Goal: Complete application form: Complete application form

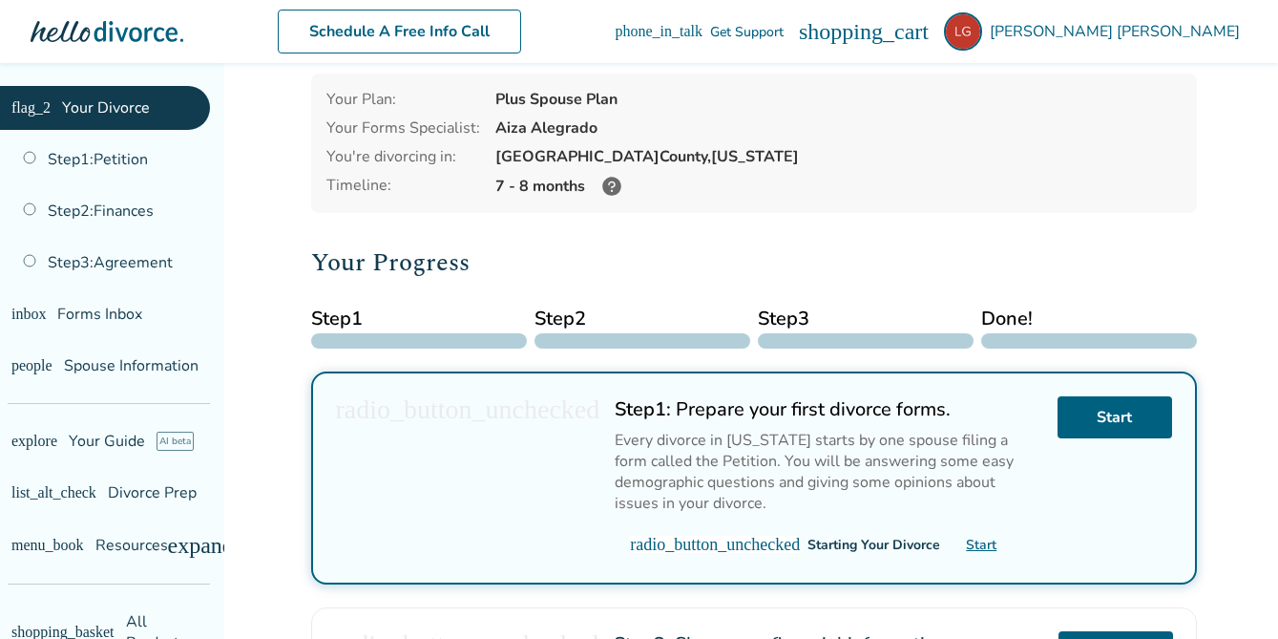
scroll to position [86, 0]
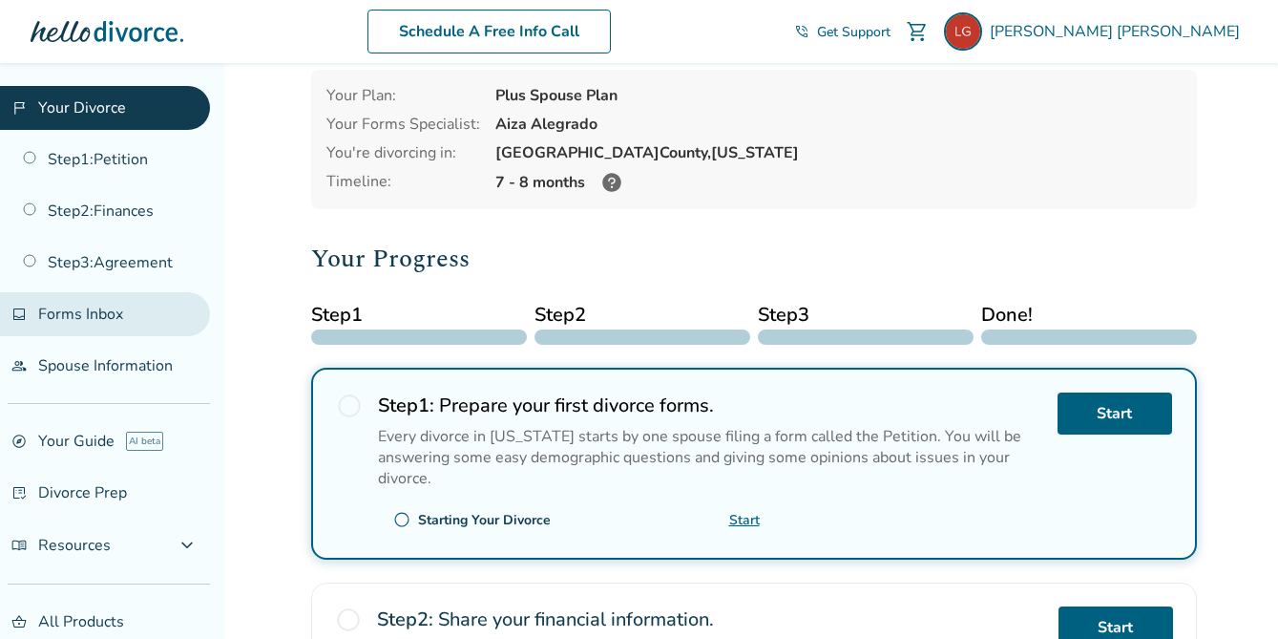
click at [83, 312] on span "Forms Inbox" at bounding box center [80, 314] width 85 height 21
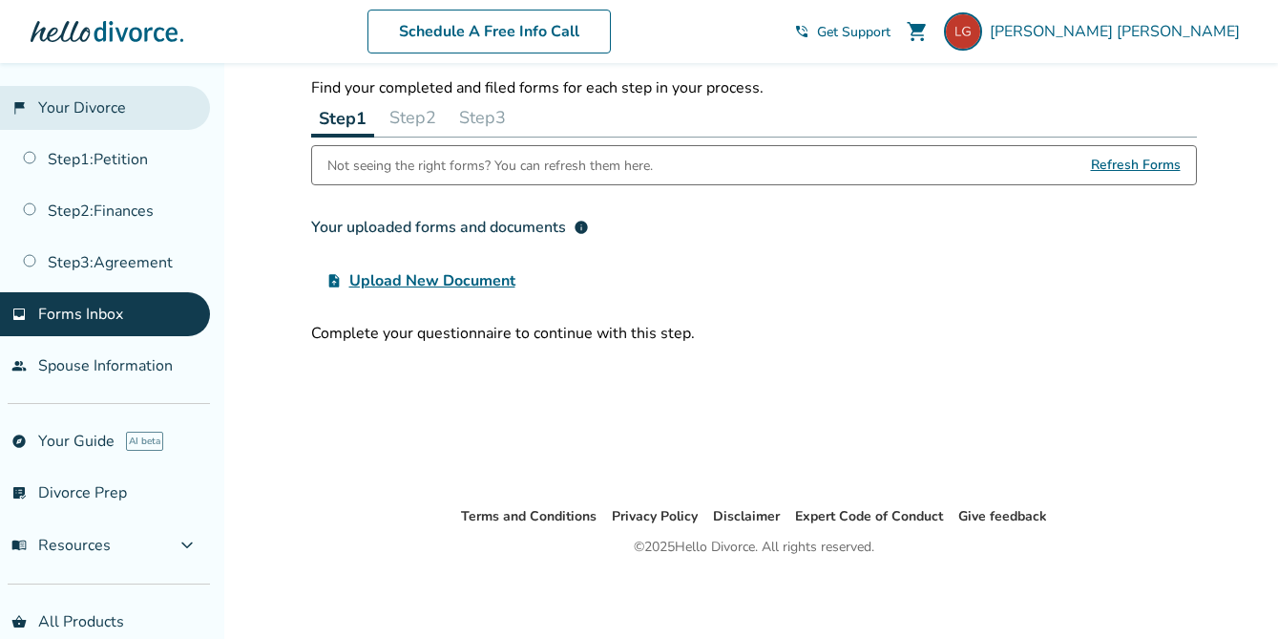
click at [71, 110] on link "flag_2 Your Divorce" at bounding box center [105, 108] width 210 height 44
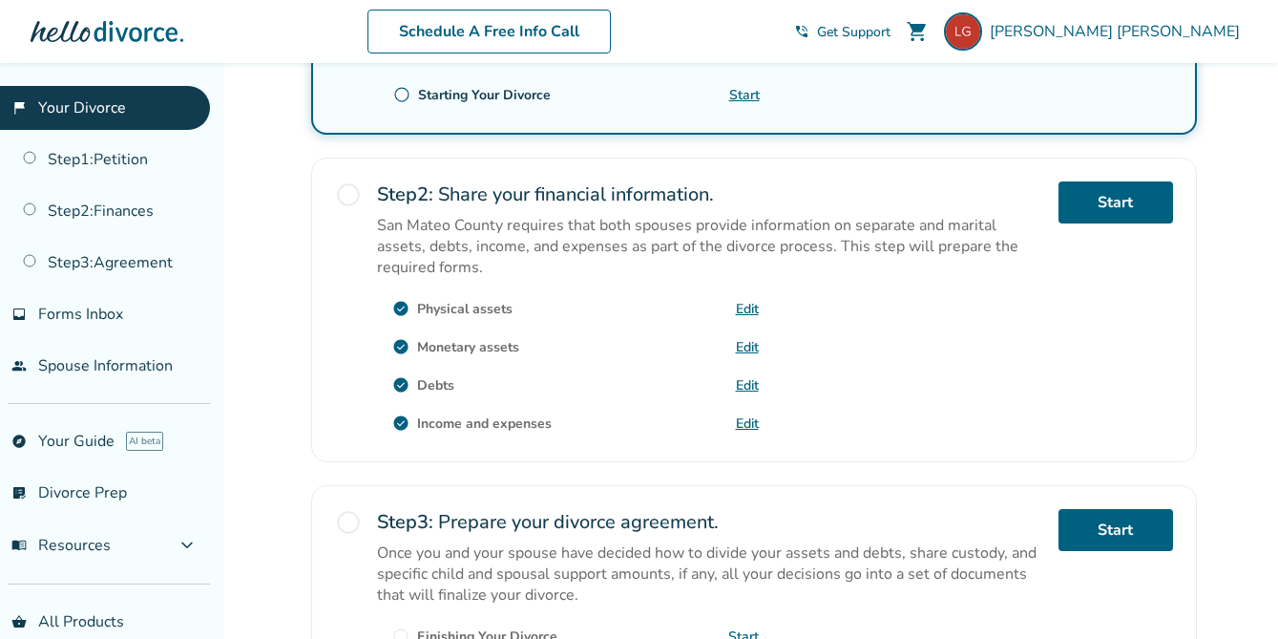
scroll to position [515, 0]
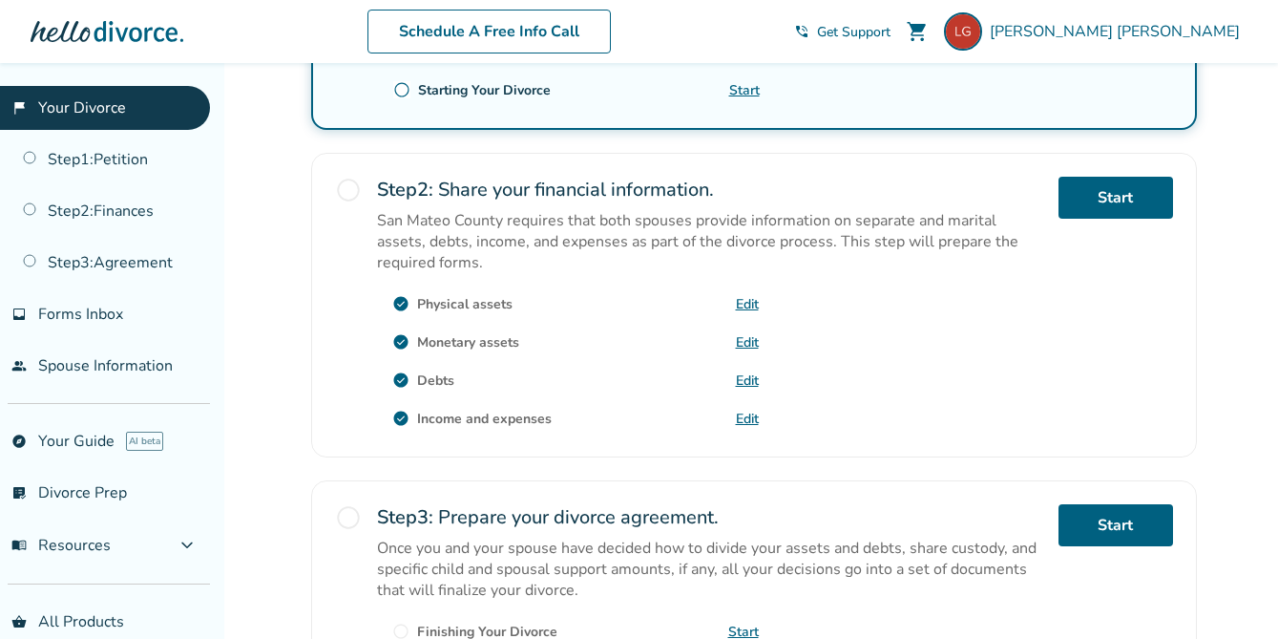
click at [746, 415] on link "Edit" at bounding box center [747, 419] width 23 height 18
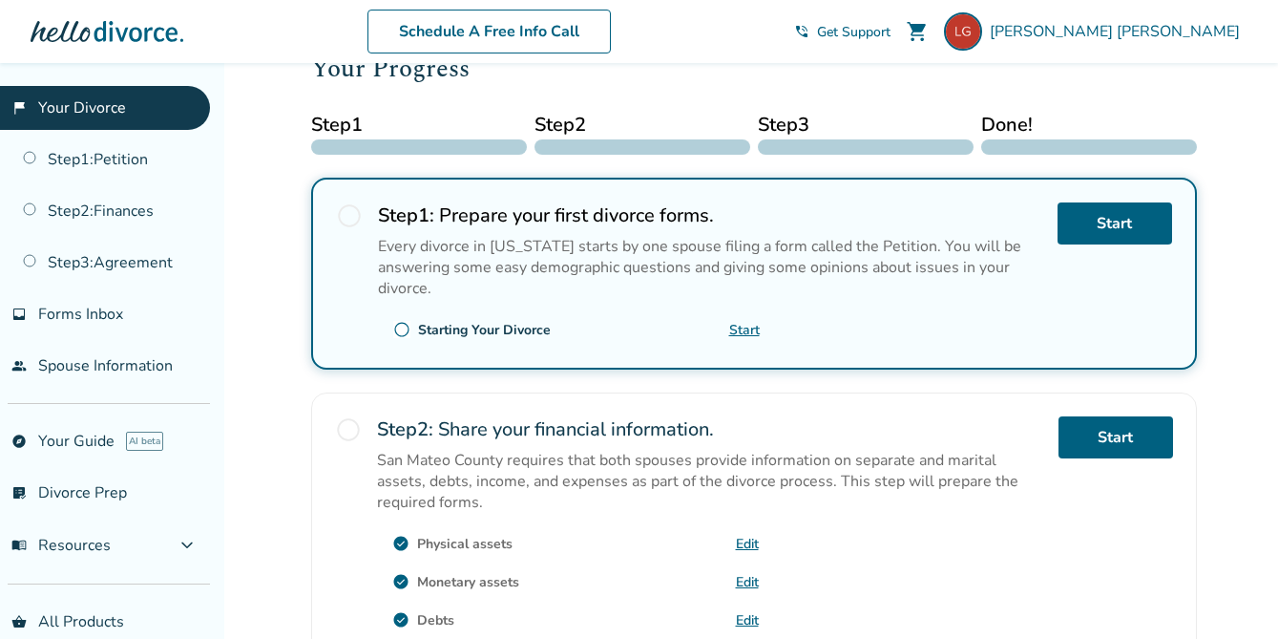
scroll to position [300, 0]
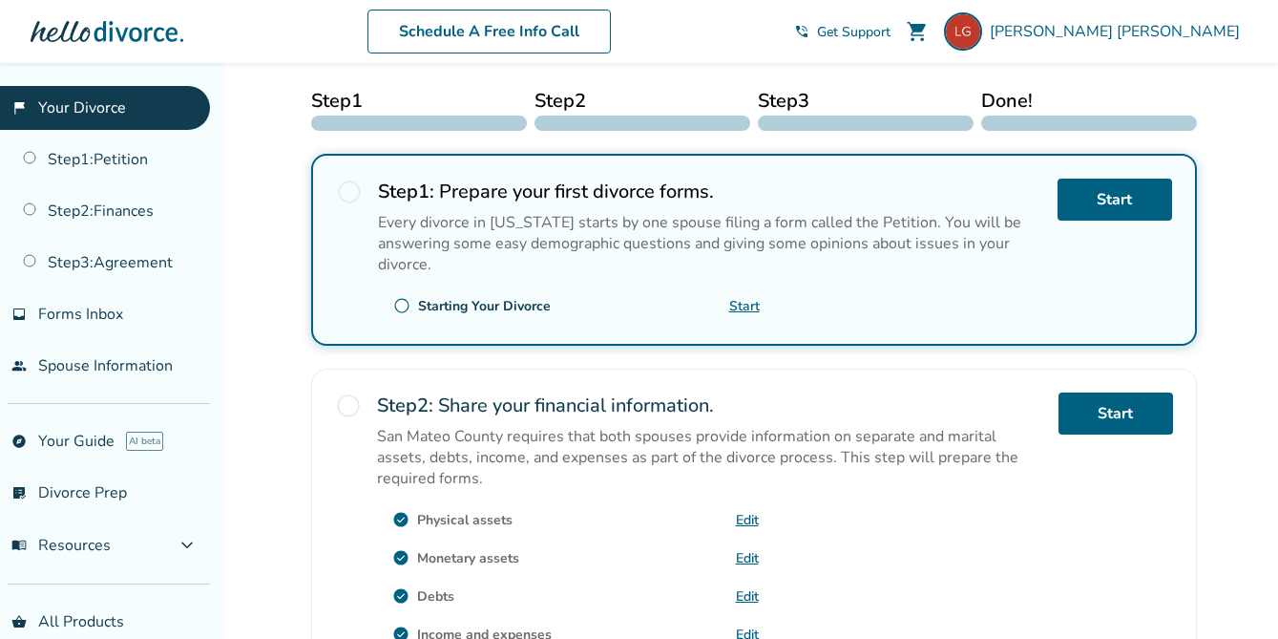
click at [347, 403] on span "radio_button_unchecked" at bounding box center [348, 405] width 27 height 27
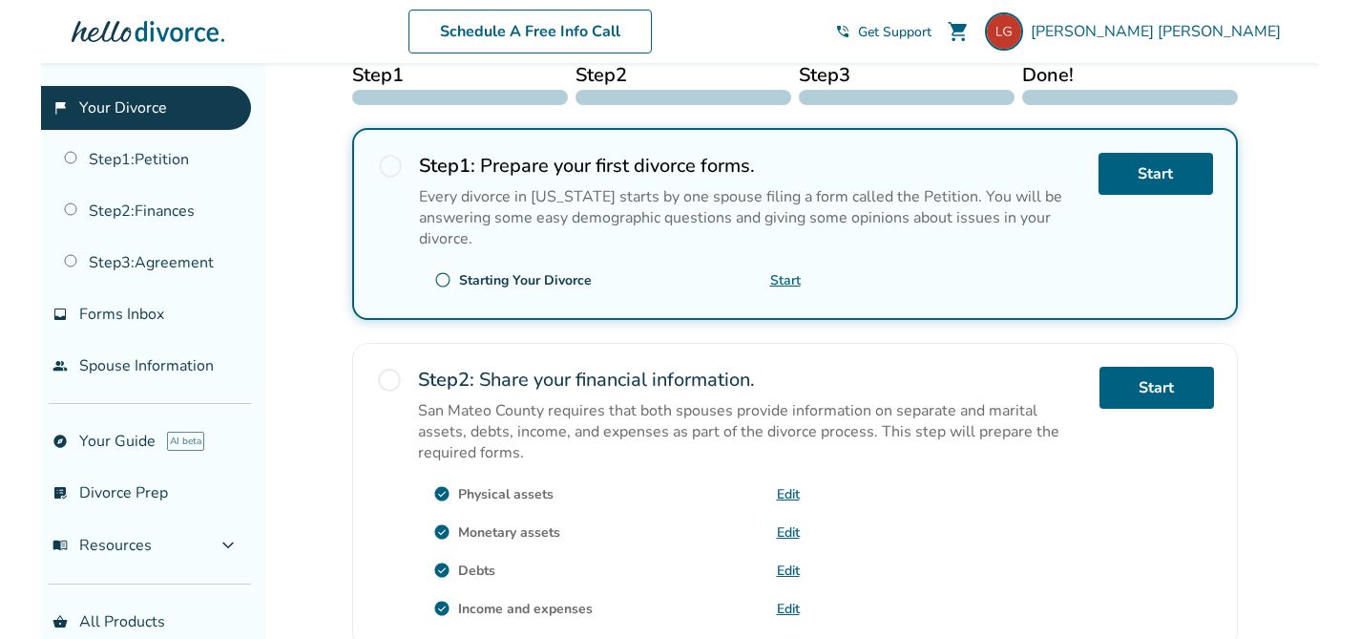
scroll to position [305, 0]
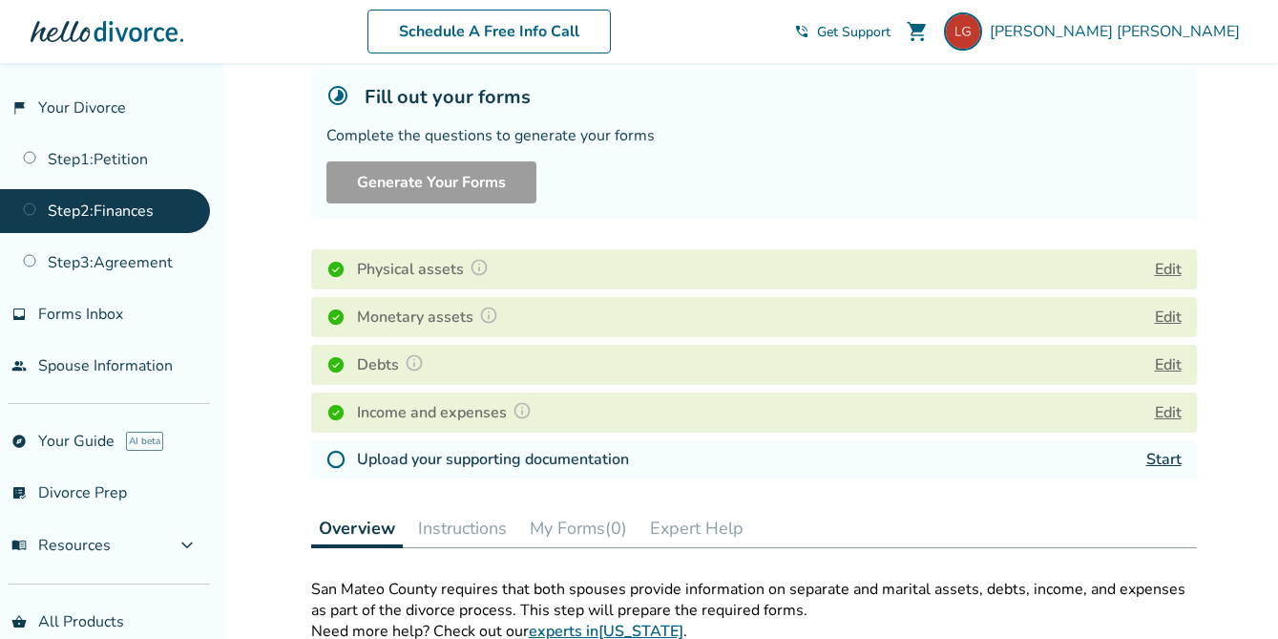
scroll to position [154, 0]
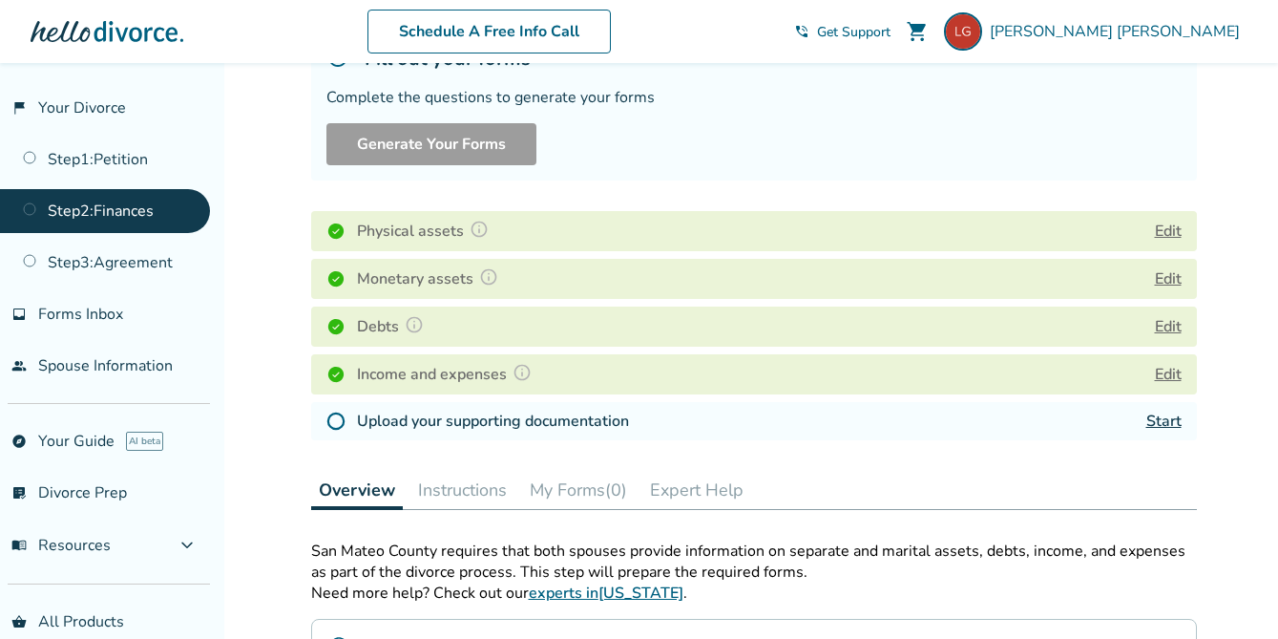
click at [1160, 425] on link "Start" at bounding box center [1164, 420] width 35 height 21
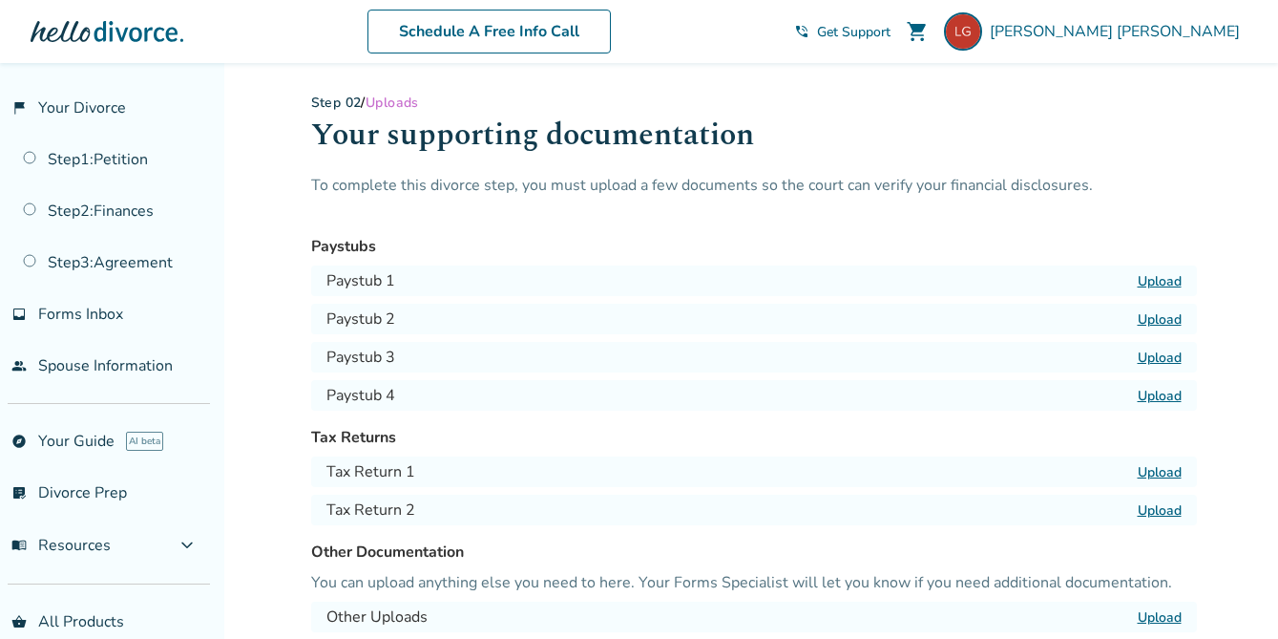
click at [1144, 280] on label "Upload" at bounding box center [1160, 281] width 44 height 18
click at [0, 0] on input "Upload" at bounding box center [0, 0] width 0 height 0
click at [1150, 282] on label "Upload" at bounding box center [1160, 281] width 44 height 18
click at [0, 0] on input "Upload" at bounding box center [0, 0] width 0 height 0
click at [1156, 319] on label "Upload" at bounding box center [1160, 319] width 44 height 18
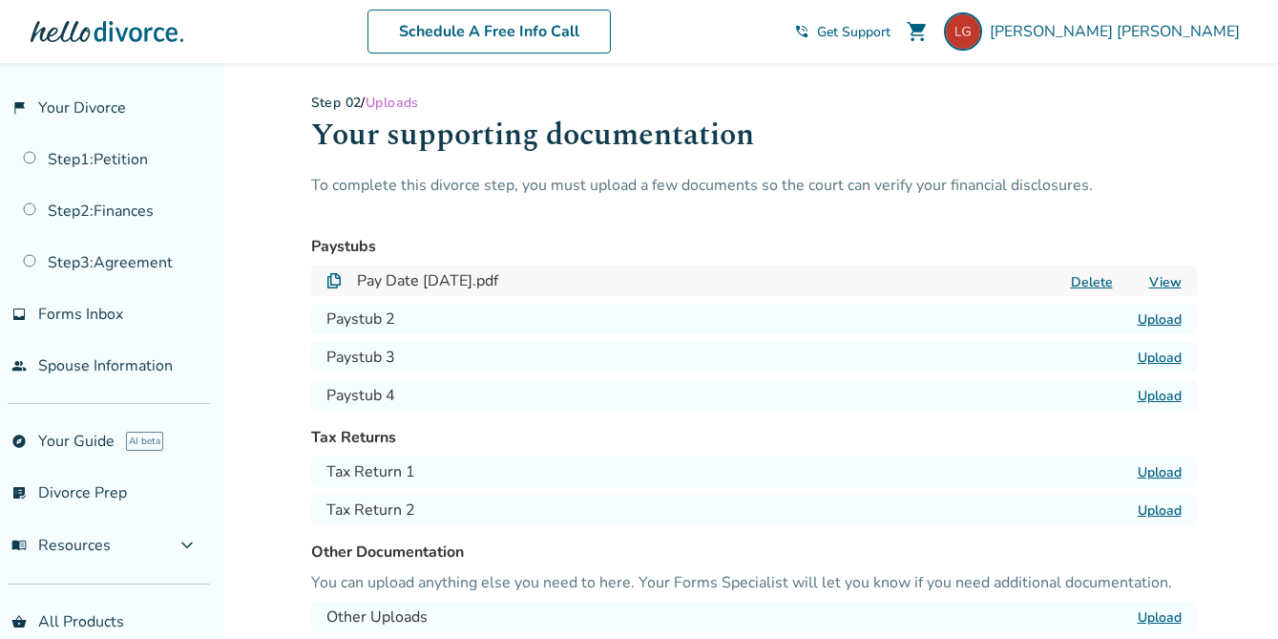
click at [0, 0] on input "Upload" at bounding box center [0, 0] width 0 height 0
click at [1148, 357] on label "Upload" at bounding box center [1160, 357] width 44 height 18
click at [0, 0] on input "Upload" at bounding box center [0, 0] width 0 height 0
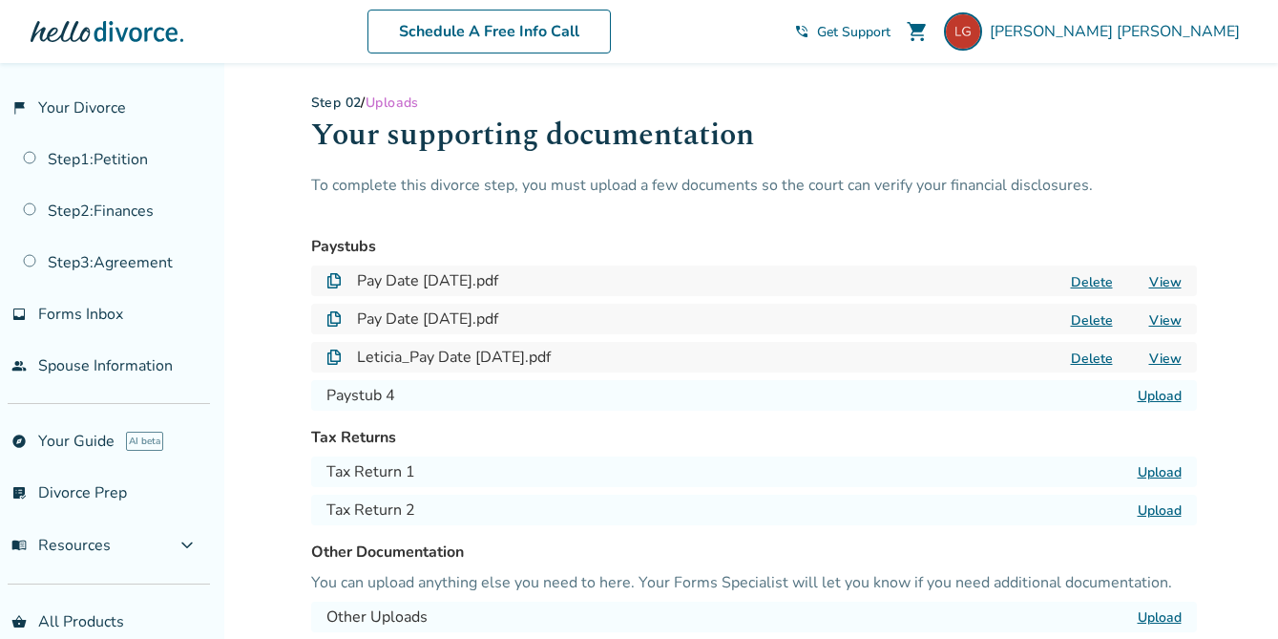
click at [1101, 284] on button "Delete" at bounding box center [1091, 282] width 53 height 20
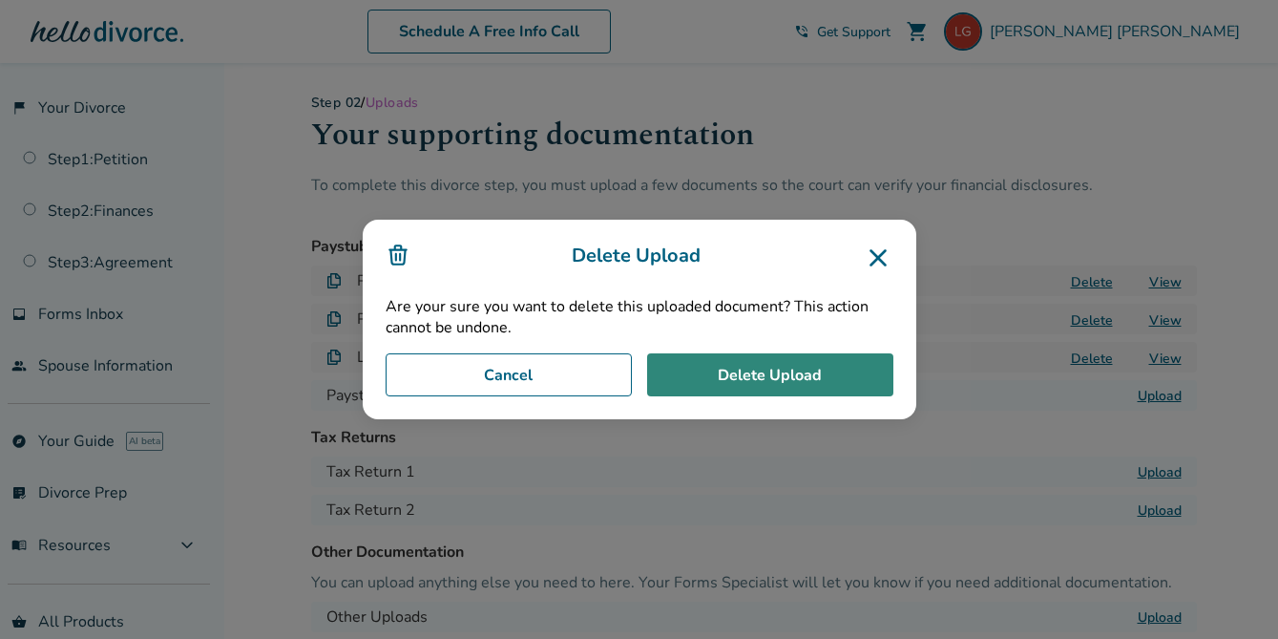
click at [789, 377] on button "Delete Upload" at bounding box center [770, 375] width 246 height 44
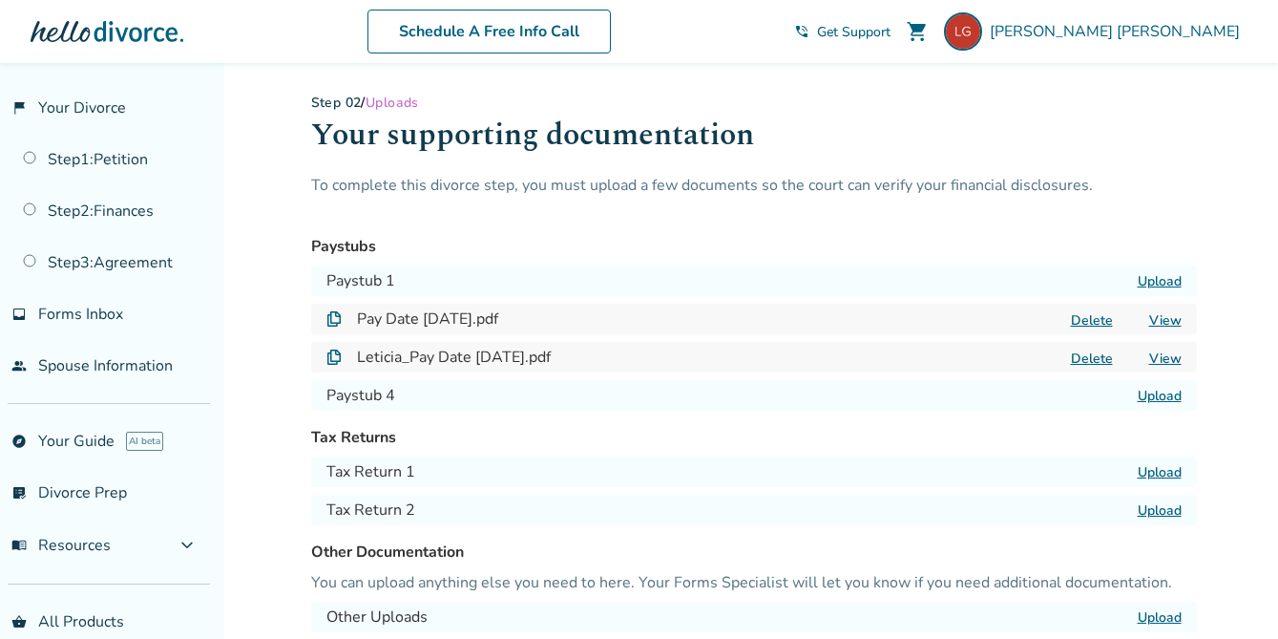
click at [1164, 396] on label "Upload" at bounding box center [1160, 396] width 44 height 18
click at [0, 0] on input "Upload" at bounding box center [0, 0] width 0 height 0
click at [1149, 282] on label "Upload" at bounding box center [1160, 281] width 44 height 18
click at [0, 0] on input "Upload" at bounding box center [0, 0] width 0 height 0
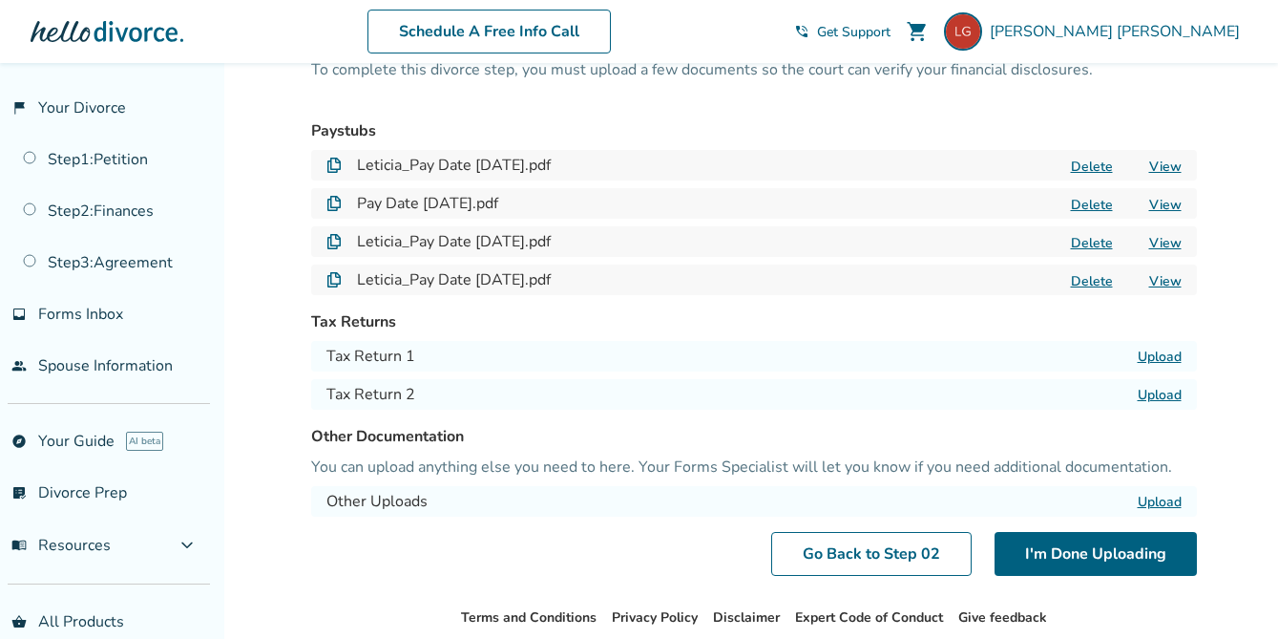
scroll to position [143, 0]
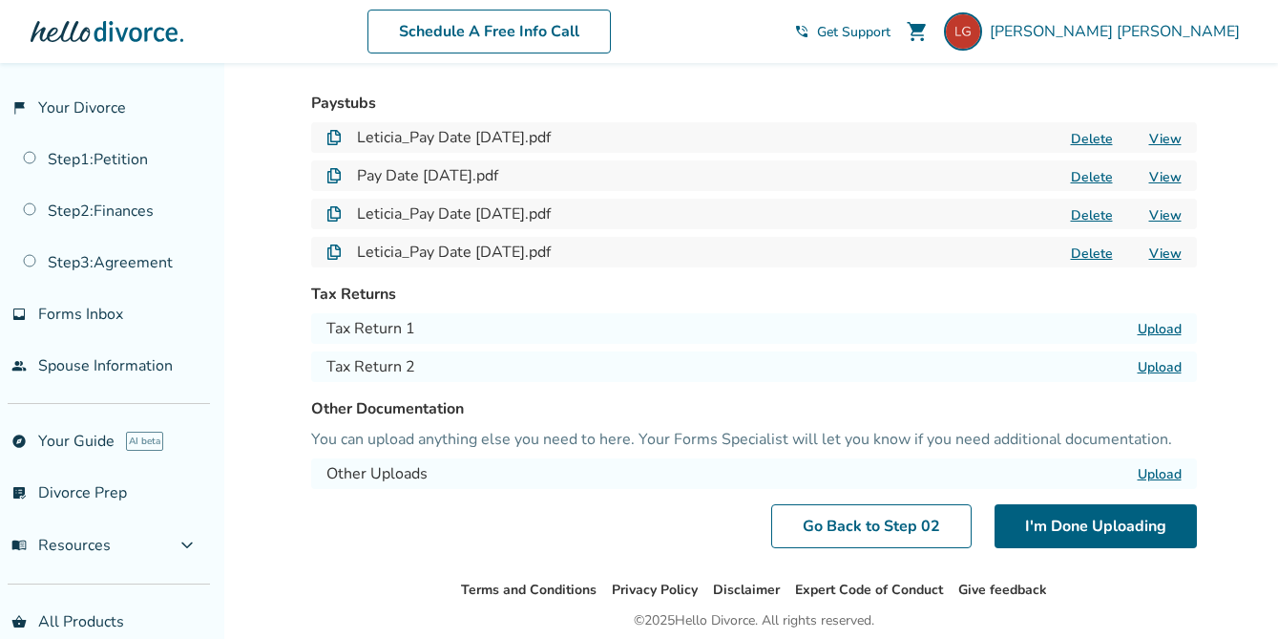
click at [1161, 324] on label "Upload" at bounding box center [1160, 329] width 44 height 18
click at [0, 0] on input "Upload" at bounding box center [0, 0] width 0 height 0
click at [1164, 364] on label "Upload" at bounding box center [1160, 367] width 44 height 18
click at [0, 0] on input "Upload" at bounding box center [0, 0] width 0 height 0
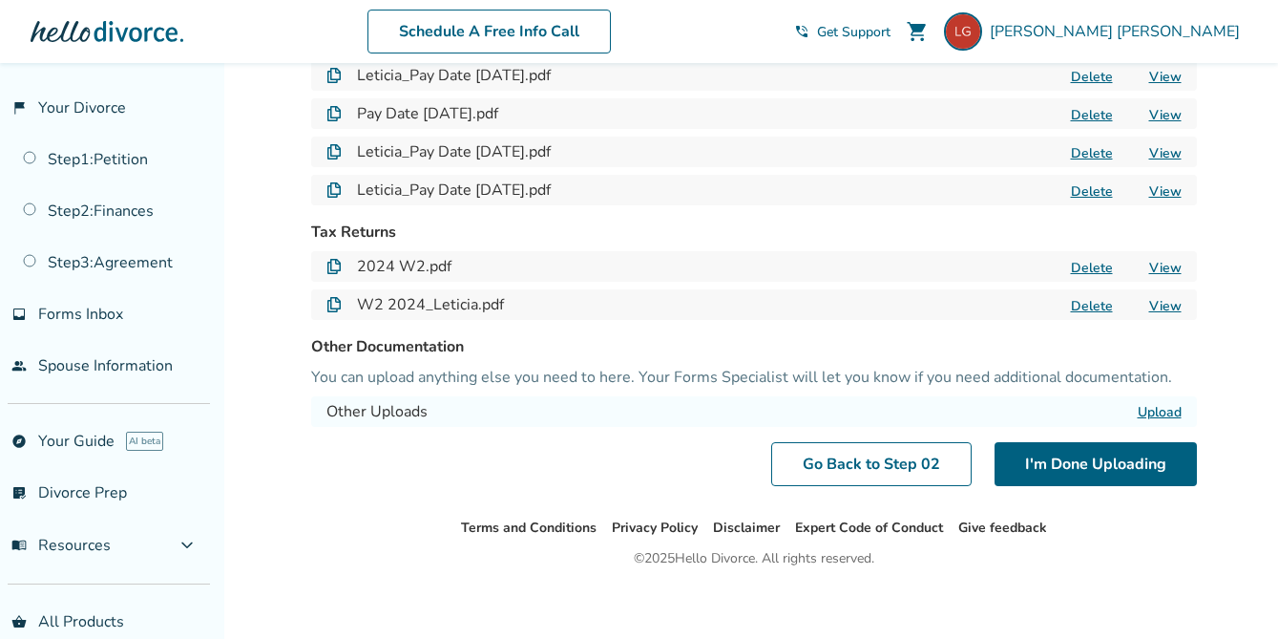
scroll to position [217, 0]
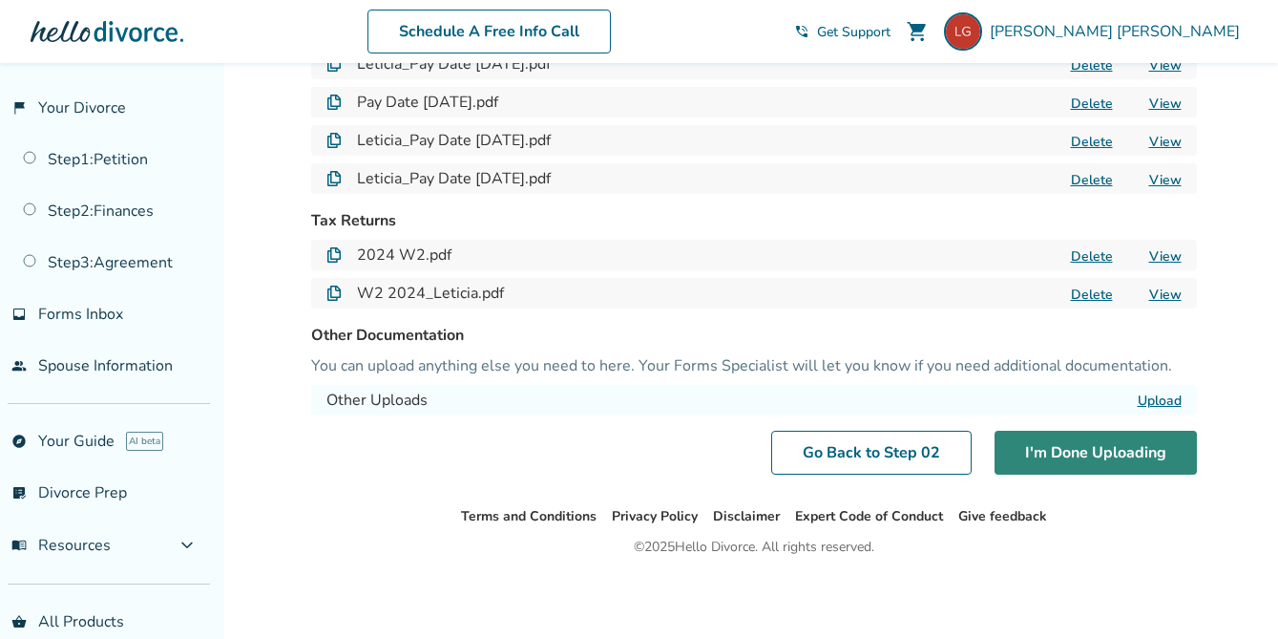
click at [1072, 452] on button "I'm Done Uploading" at bounding box center [1096, 453] width 202 height 44
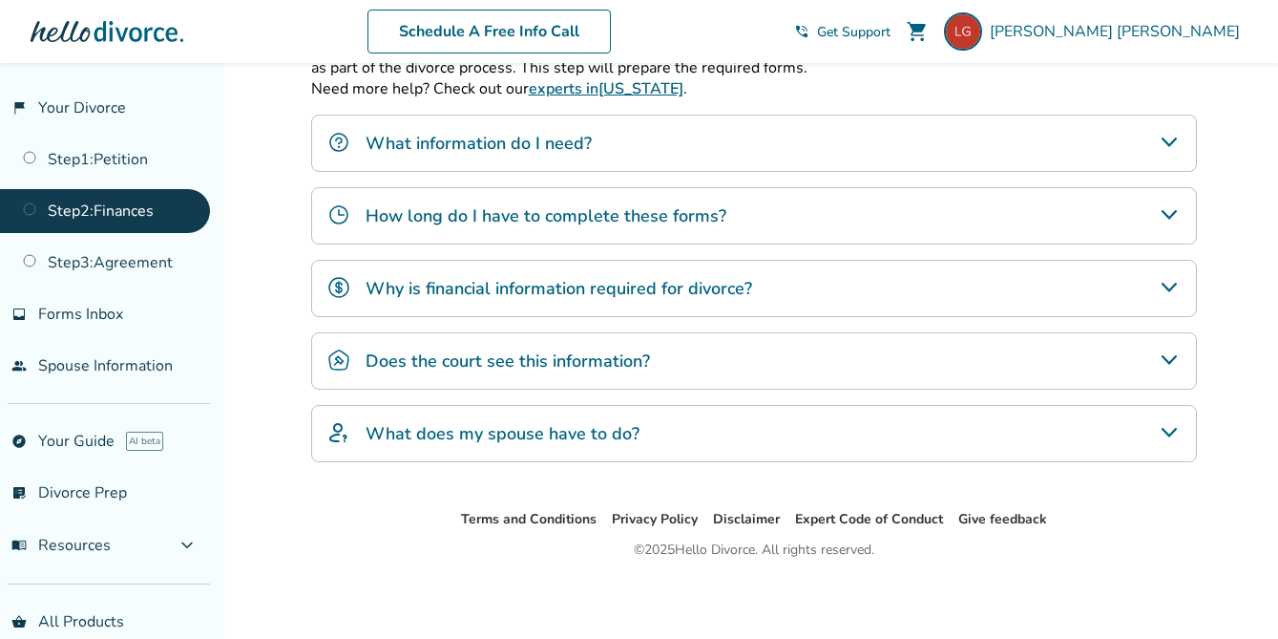
scroll to position [659, 0]
click at [823, 286] on div "Why is financial information required for divorce?" at bounding box center [754, 287] width 886 height 57
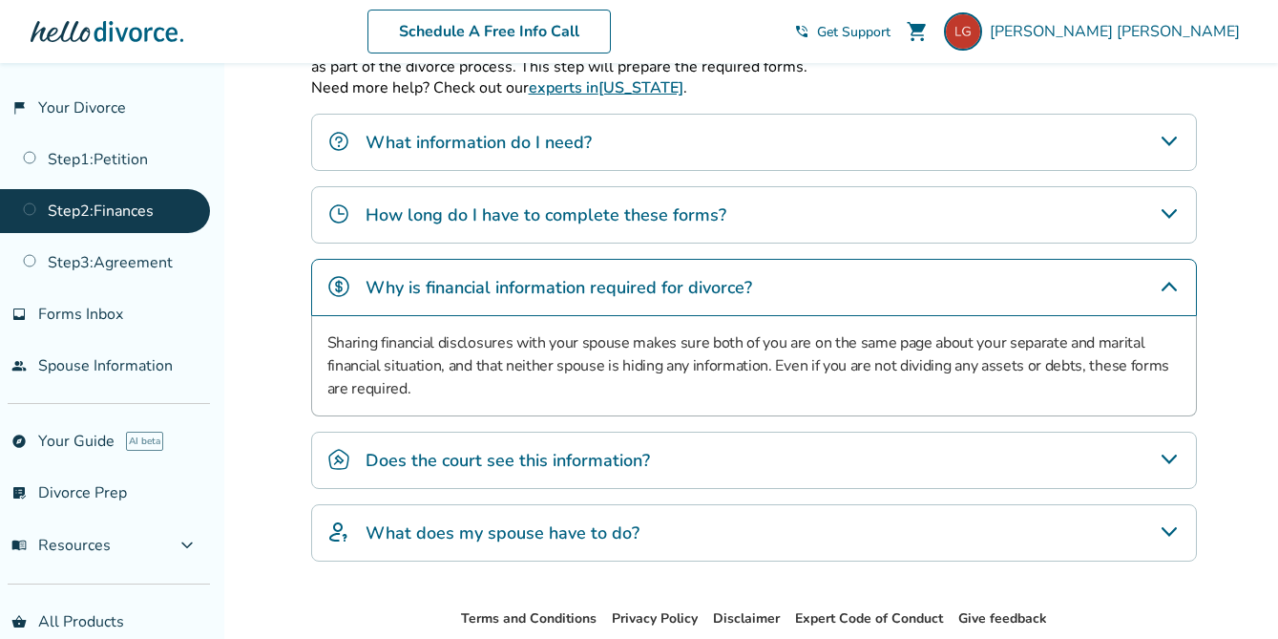
click at [758, 465] on div "Does the court see this information?" at bounding box center [754, 459] width 886 height 57
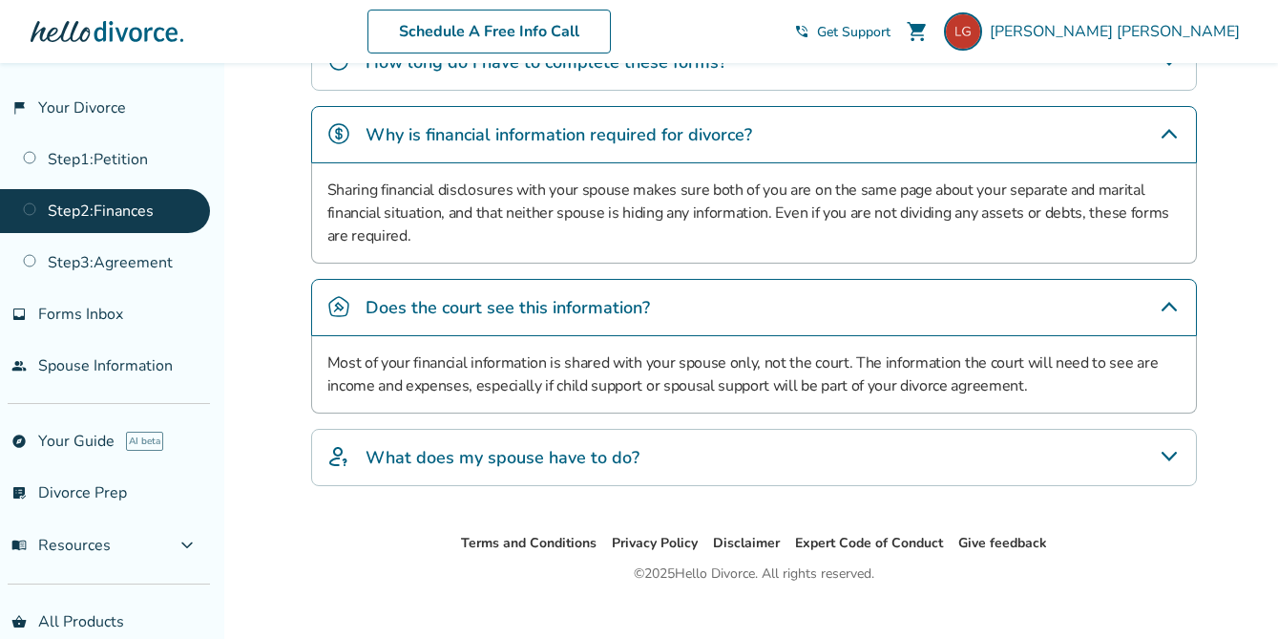
scroll to position [836, 0]
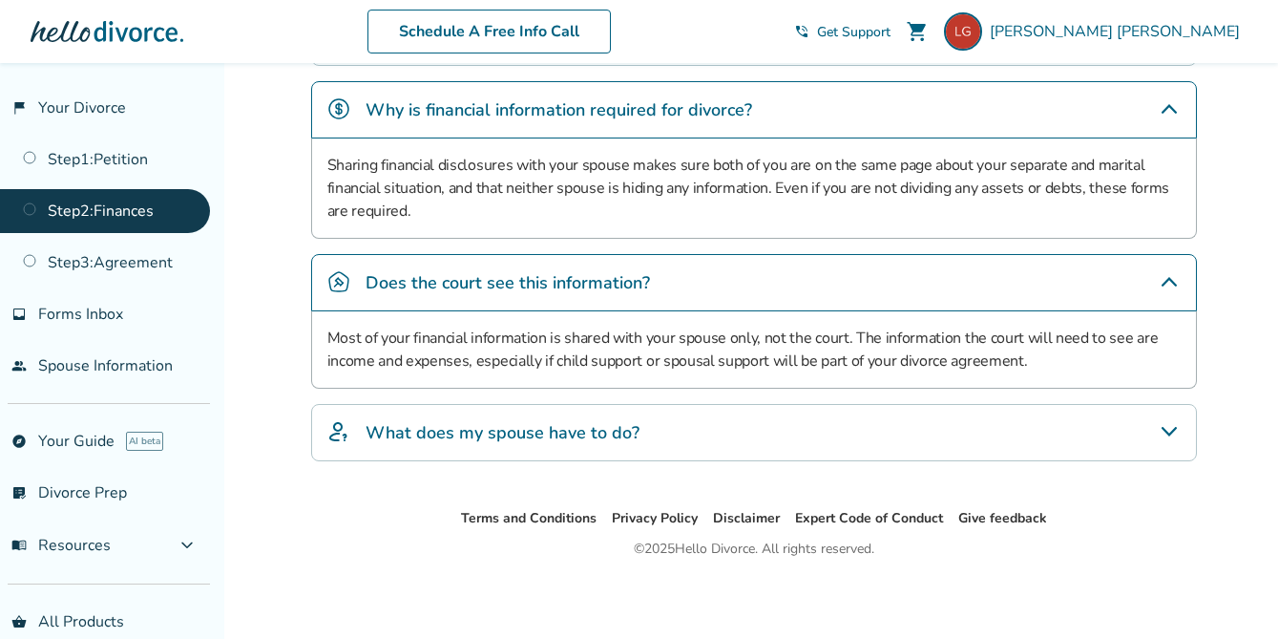
click at [708, 442] on div "What does my spouse have to do?" at bounding box center [754, 432] width 886 height 57
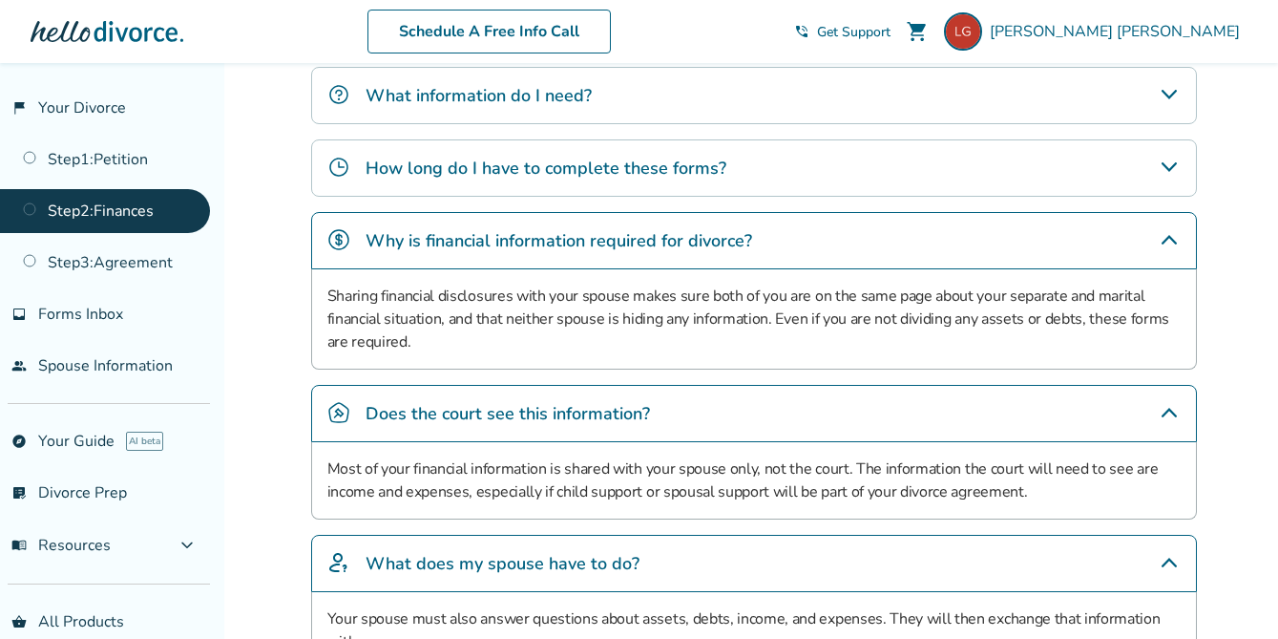
scroll to position [663, 0]
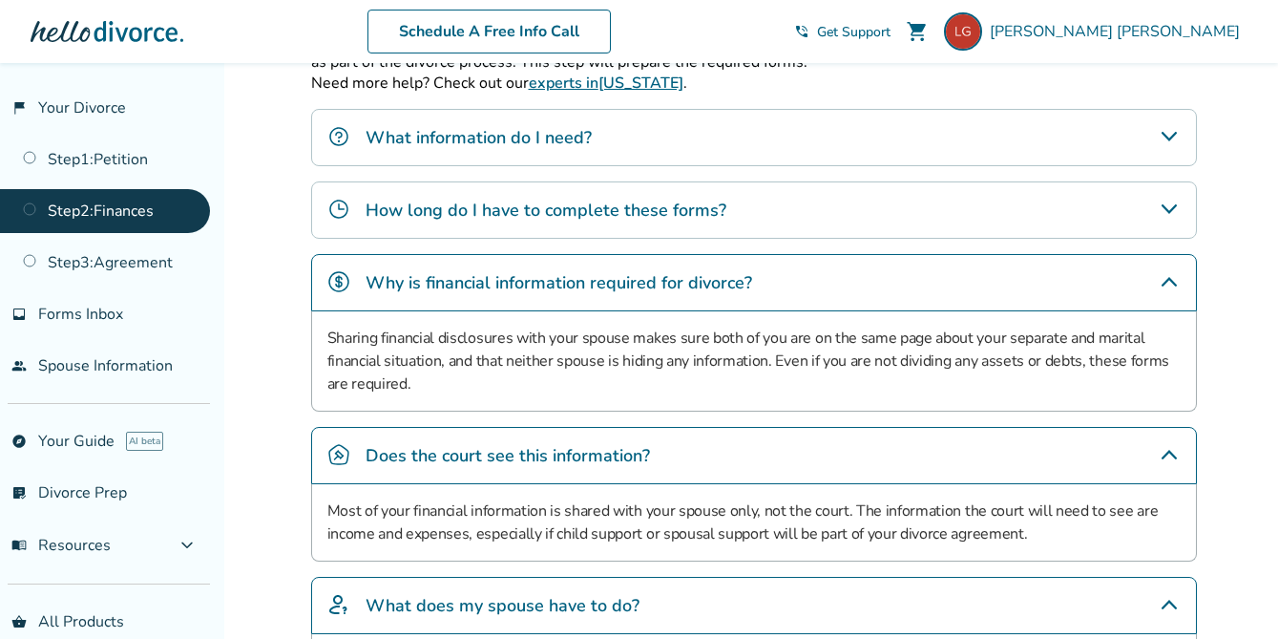
click at [755, 203] on div "How long do I have to complete these forms?" at bounding box center [754, 209] width 886 height 57
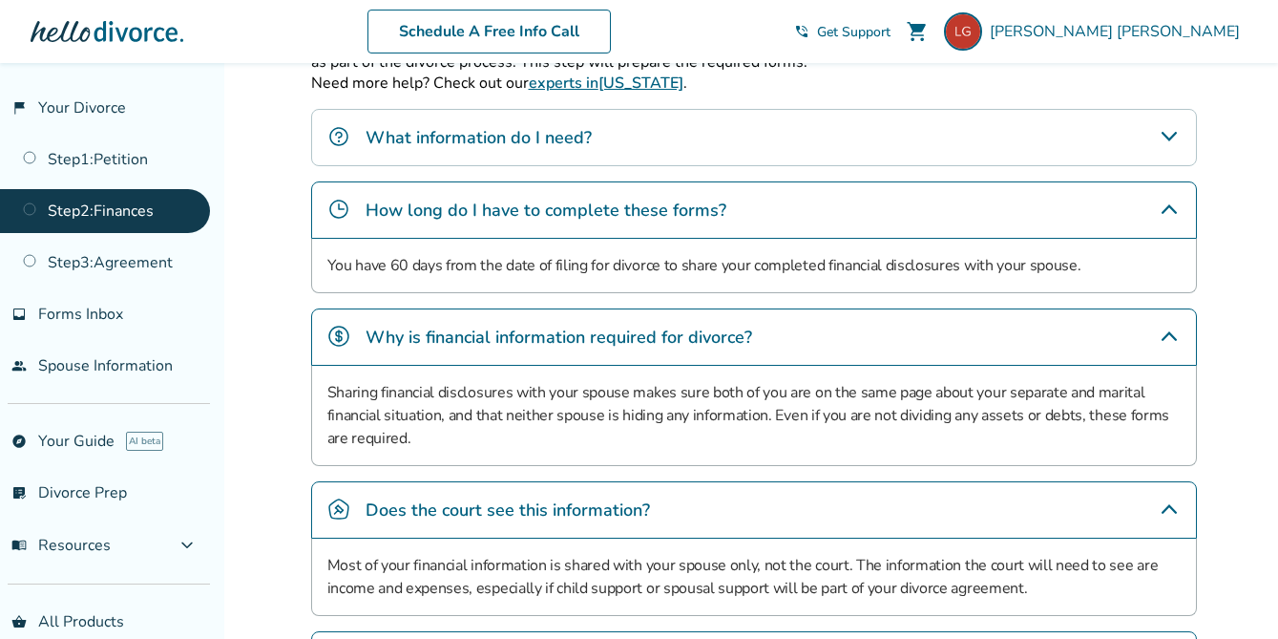
click at [664, 140] on div "What information do I need?" at bounding box center [754, 137] width 886 height 57
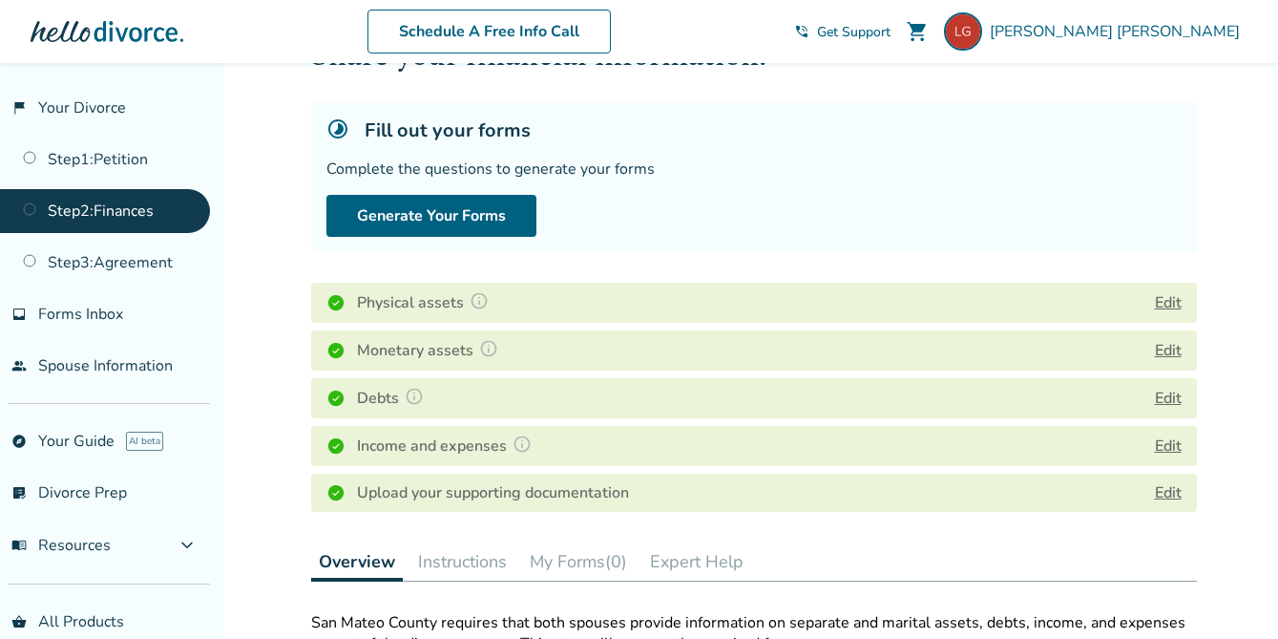
scroll to position [0, 0]
